Goal: Task Accomplishment & Management: Manage account settings

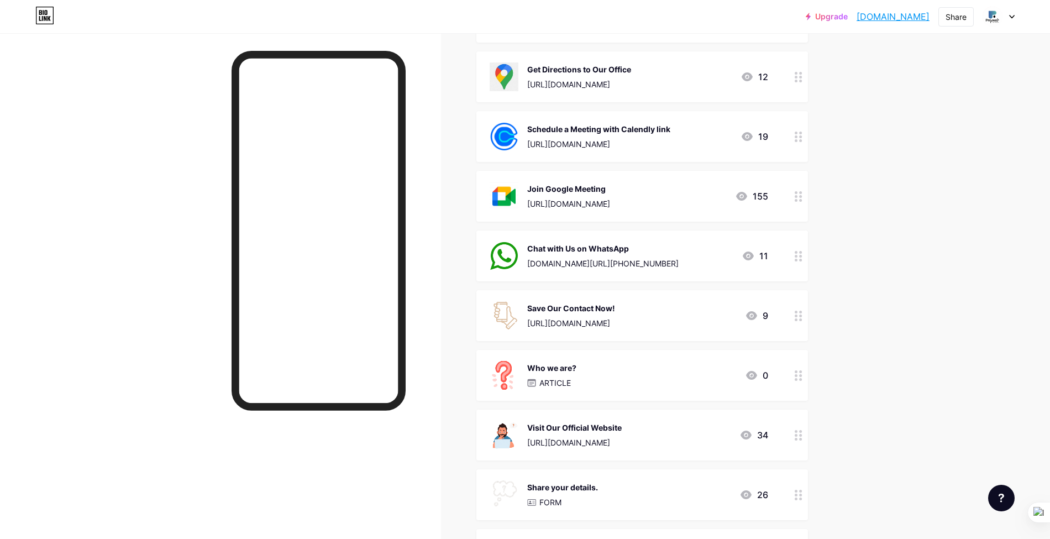
scroll to position [21, 0]
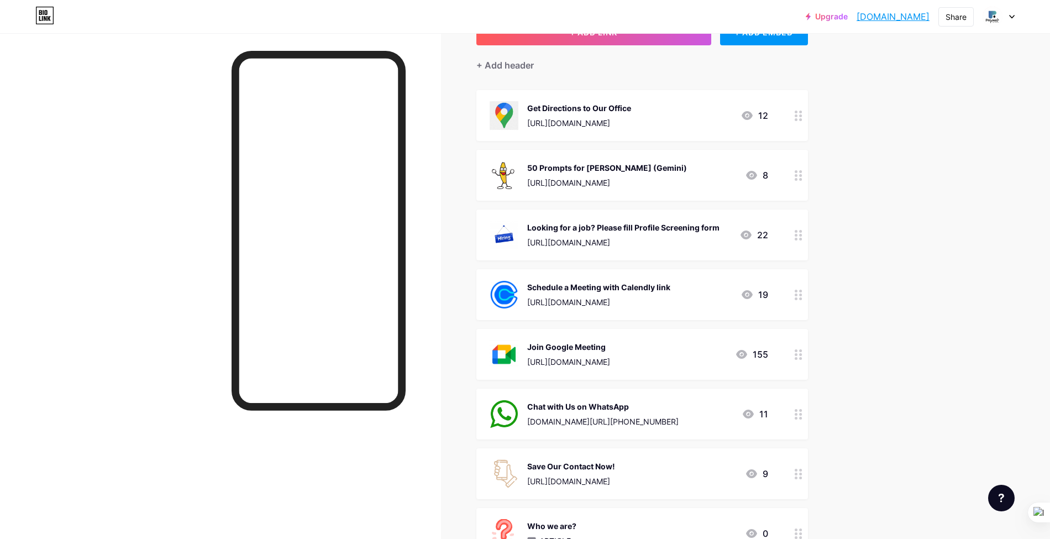
scroll to position [168, 0]
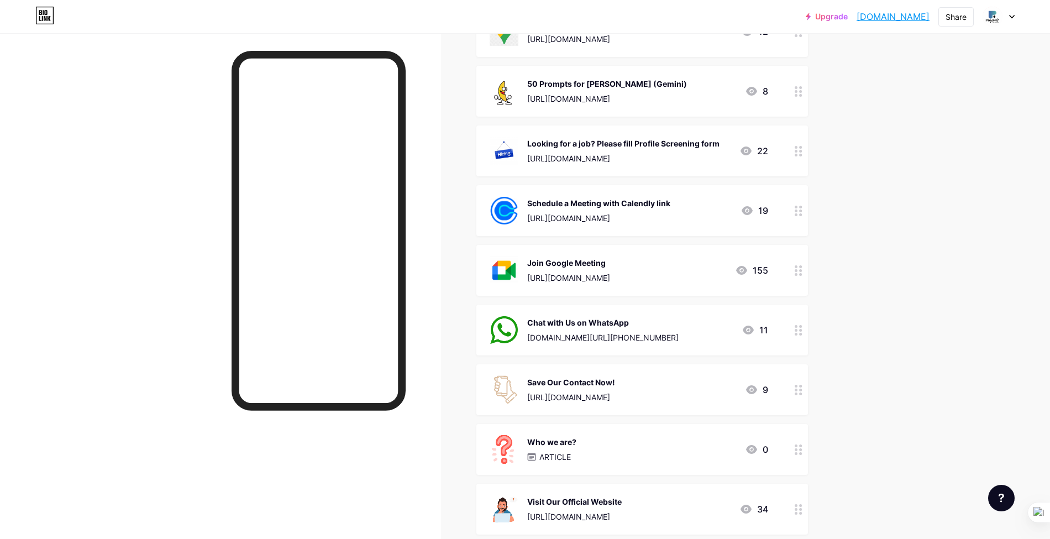
click at [757, 389] on icon at bounding box center [751, 389] width 13 height 13
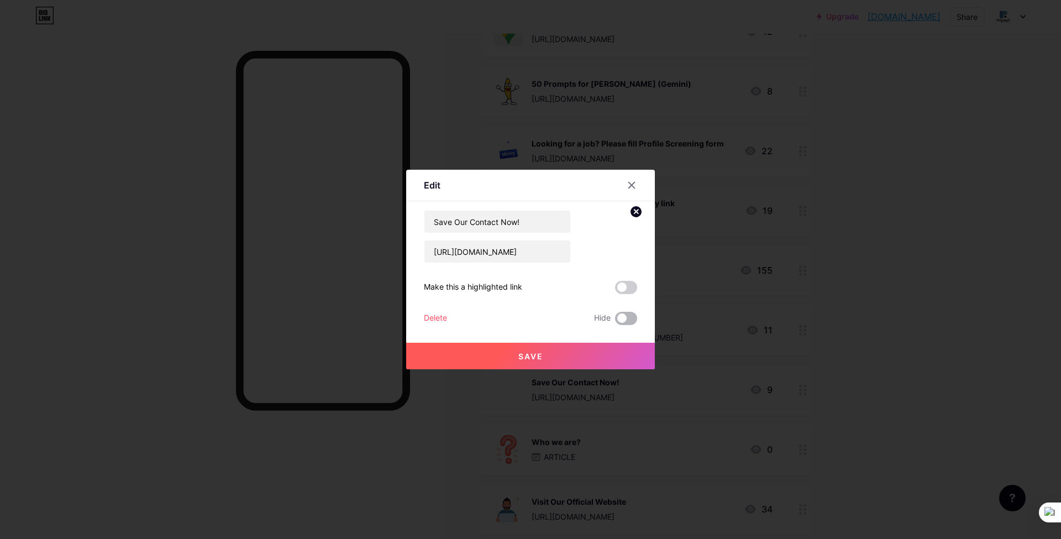
click at [629, 317] on span at bounding box center [626, 318] width 22 height 13
click at [615, 321] on input "checkbox" at bounding box center [615, 321] width 0 height 0
click at [561, 367] on button "Save" at bounding box center [530, 356] width 249 height 27
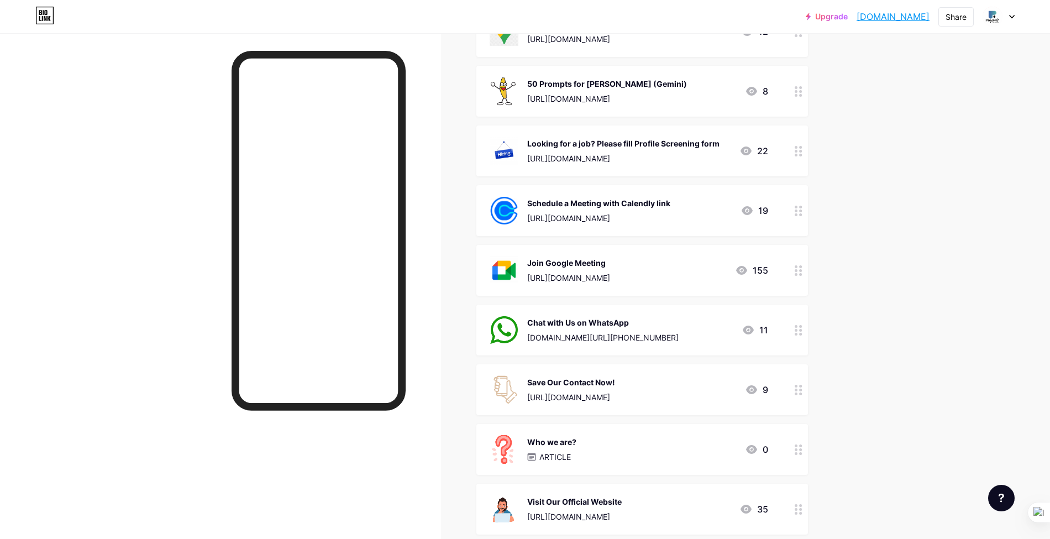
scroll to position [315, 0]
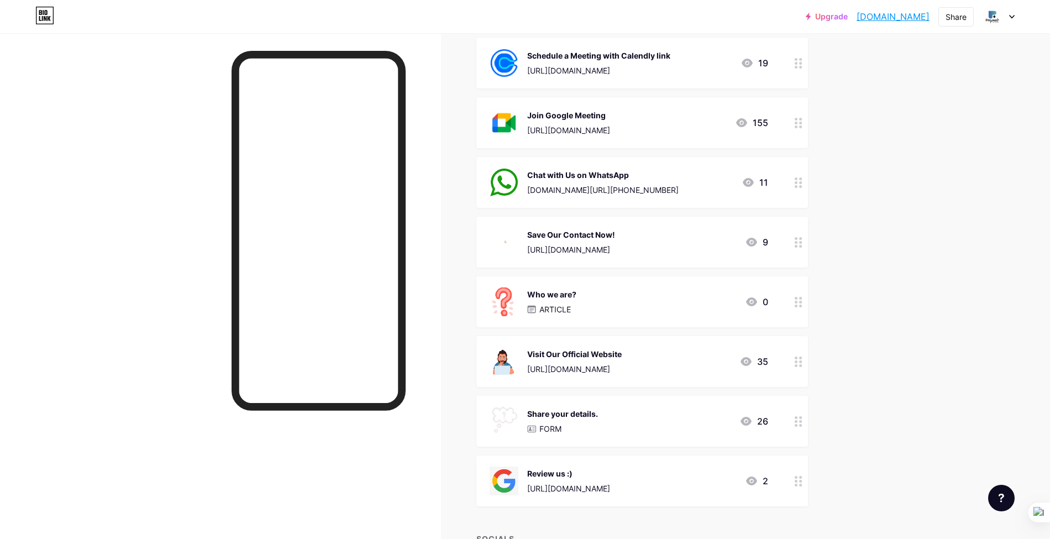
click at [757, 476] on icon at bounding box center [751, 480] width 11 height 9
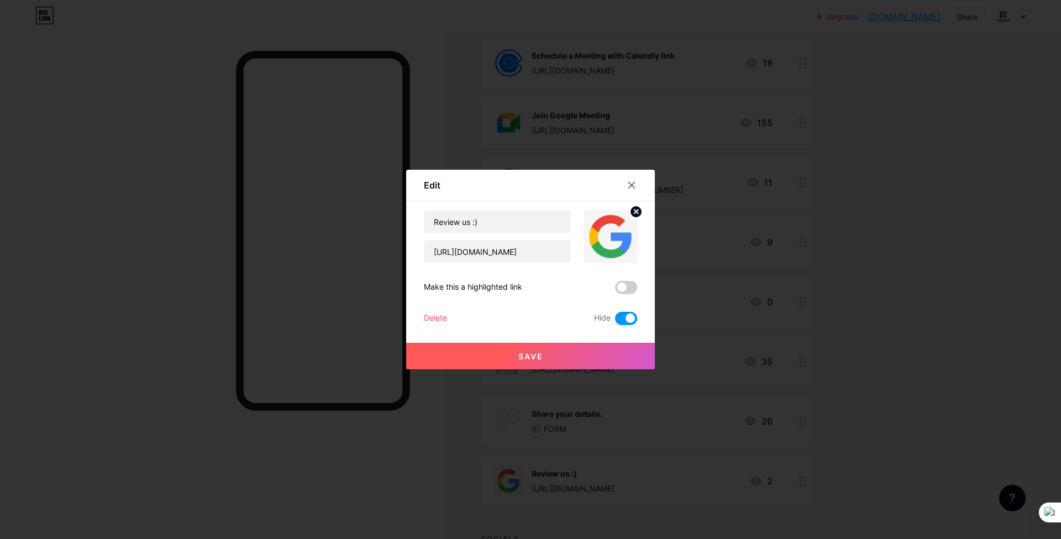
click at [623, 325] on div "Save" at bounding box center [530, 347] width 249 height 44
click at [624, 319] on span at bounding box center [626, 318] width 22 height 13
click at [615, 321] on input "checkbox" at bounding box center [615, 321] width 0 height 0
click at [613, 339] on div "Save" at bounding box center [530, 347] width 249 height 44
click at [609, 354] on button "Save" at bounding box center [530, 356] width 249 height 27
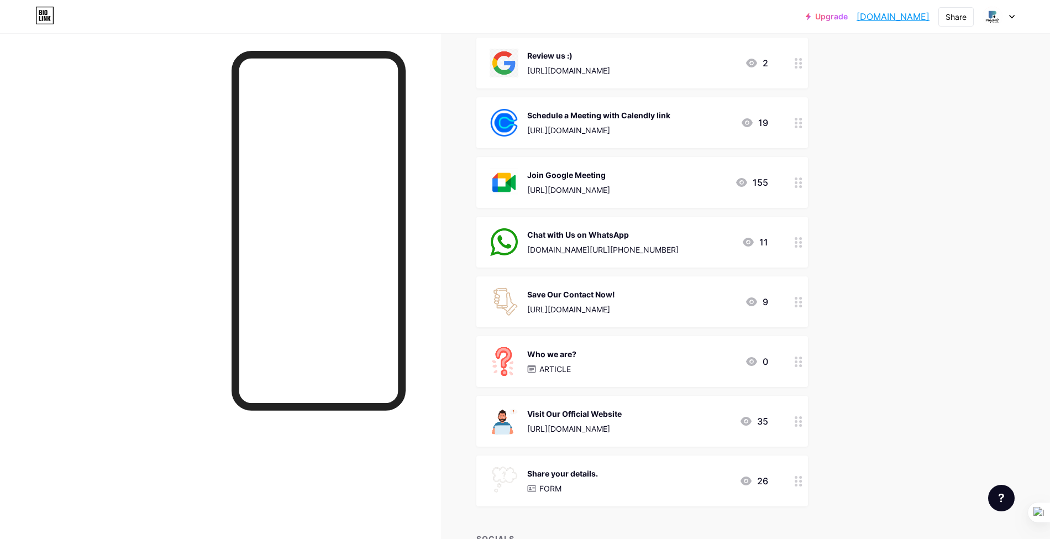
scroll to position [463, 0]
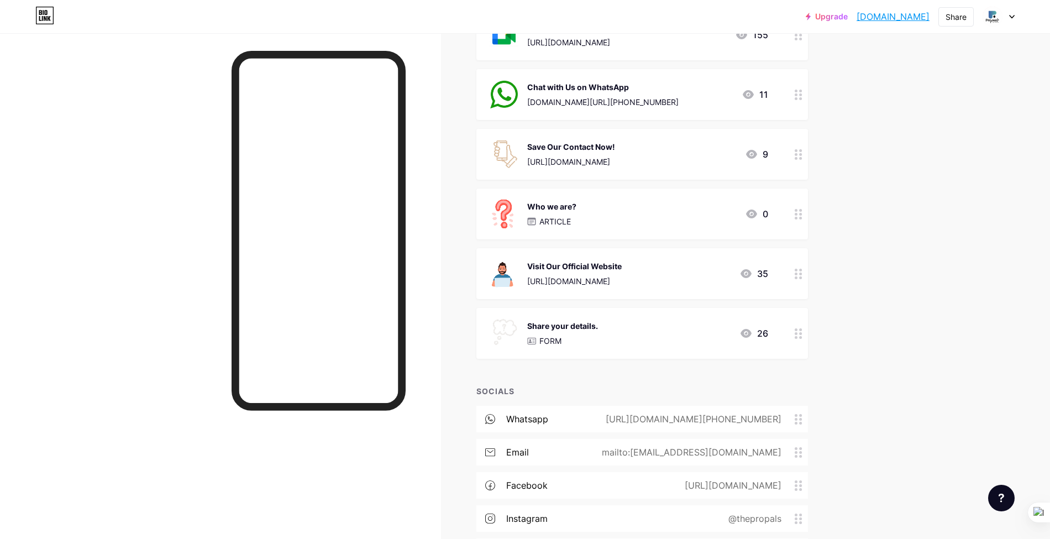
click at [555, 340] on p "FORM" at bounding box center [550, 341] width 22 height 12
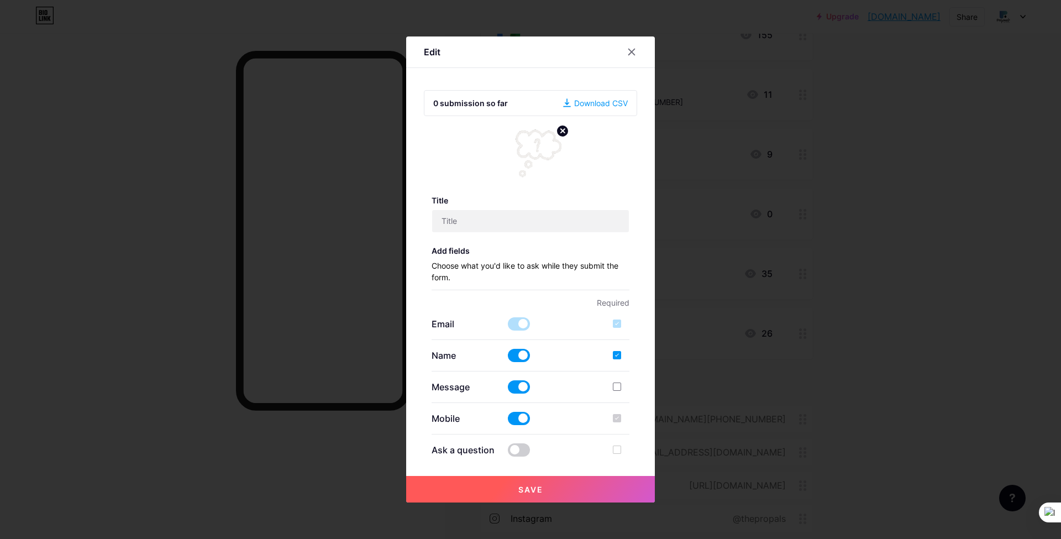
type input "Share your details."
checkbox input "true"
type textarea "Thank you for connecting. The Propals will reach you asap."
click at [631, 51] on icon at bounding box center [632, 52] width 6 height 6
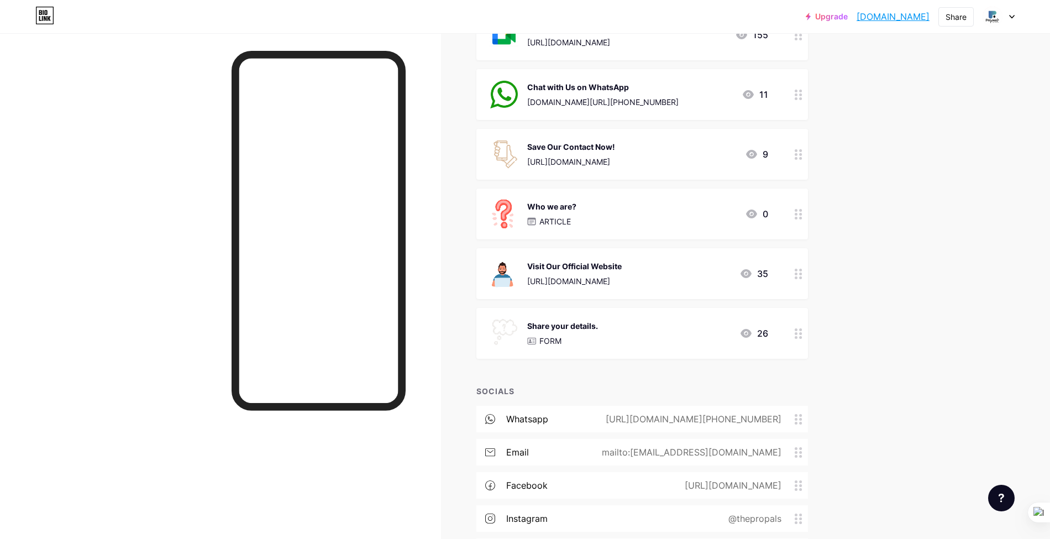
click at [594, 204] on div "Who we are? ARTICLE 0" at bounding box center [628, 213] width 278 height 29
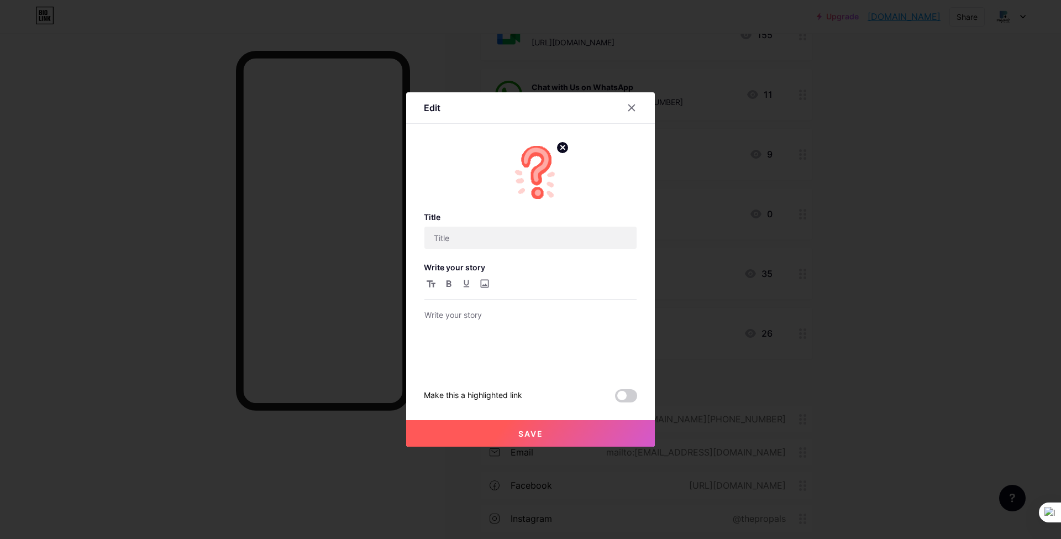
type input "Who we are?"
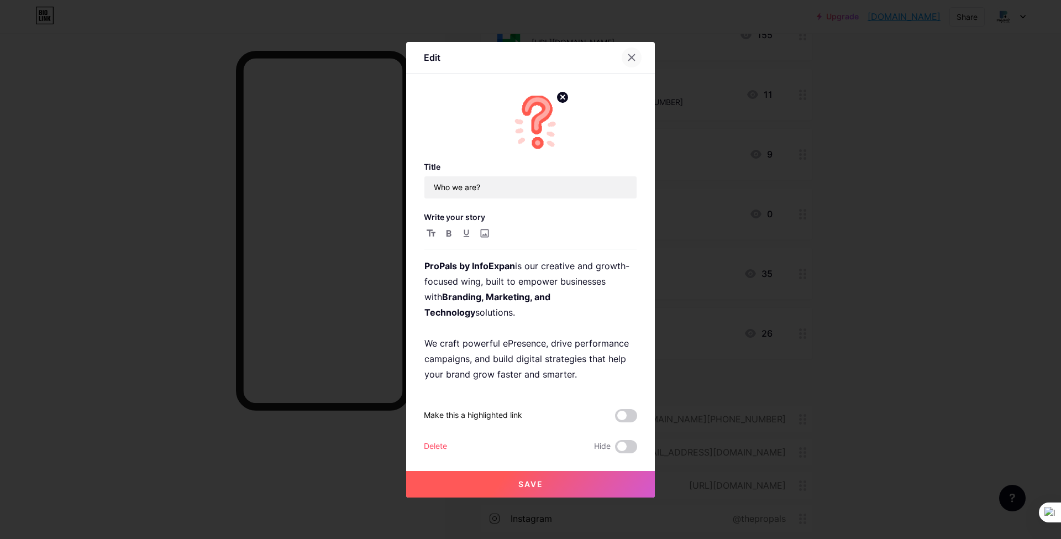
click at [630, 57] on div at bounding box center [632, 58] width 20 height 20
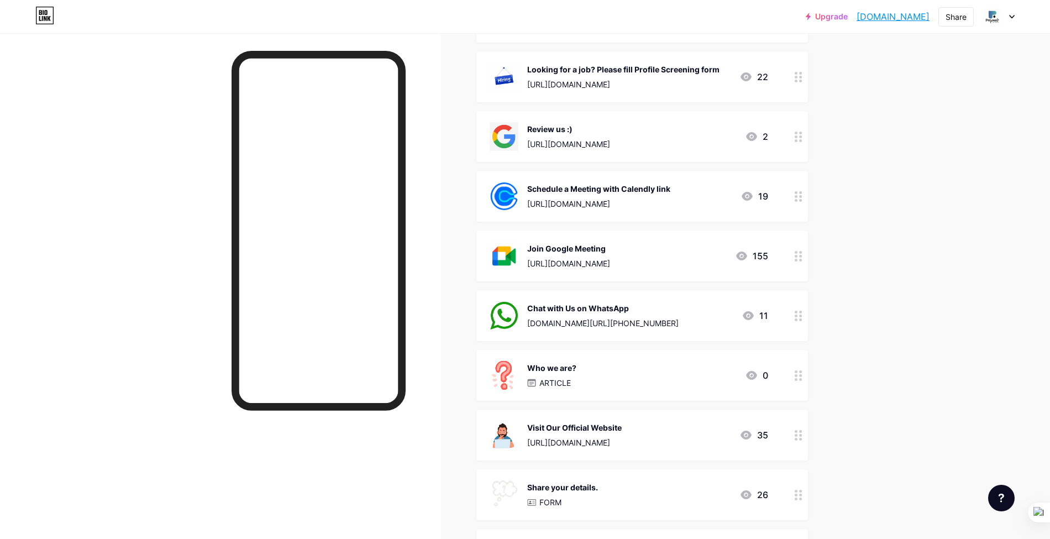
scroll to position [168, 0]
